Goal: Transaction & Acquisition: Purchase product/service

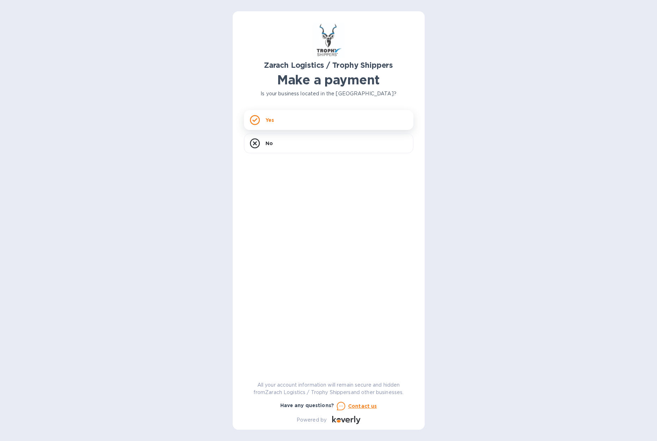
click at [383, 122] on div "Yes" at bounding box center [329, 120] width 170 height 20
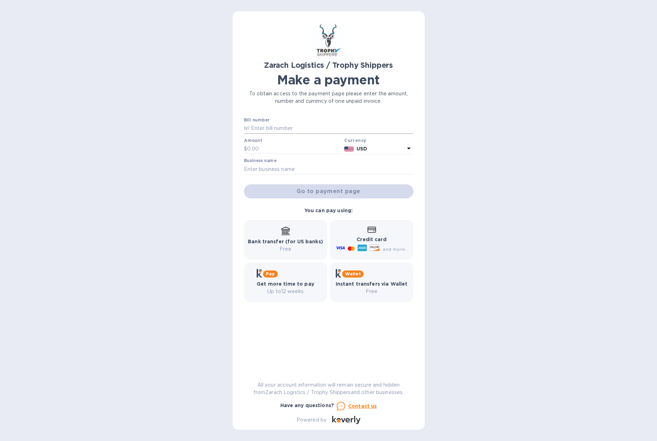
click at [263, 126] on input "text" at bounding box center [332, 128] width 164 height 11
type input "B00174975"
click at [260, 148] on input "text" at bounding box center [294, 149] width 95 height 11
type input "1,605.00"
click at [246, 168] on input "text" at bounding box center [329, 169] width 170 height 11
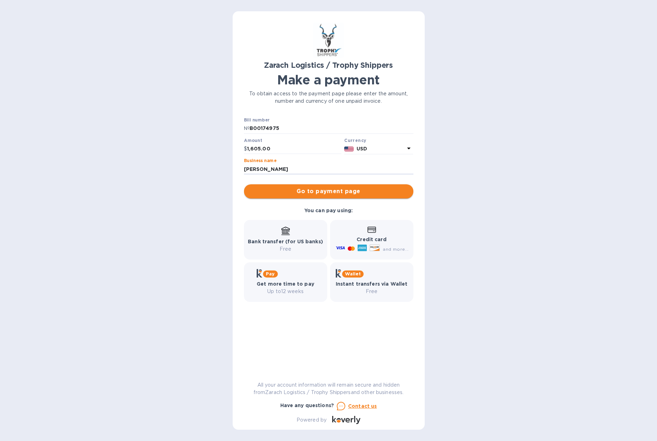
type input "[PERSON_NAME]"
click at [325, 192] on span "Go to payment page" at bounding box center [329, 191] width 158 height 8
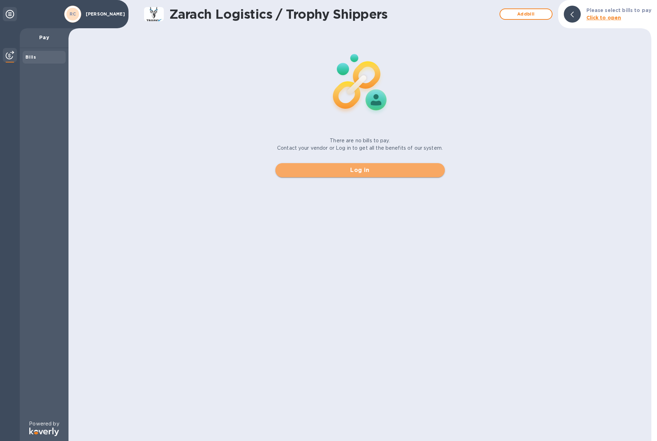
click at [382, 171] on span "Log in" at bounding box center [360, 170] width 158 height 8
